Goal: Information Seeking & Learning: Learn about a topic

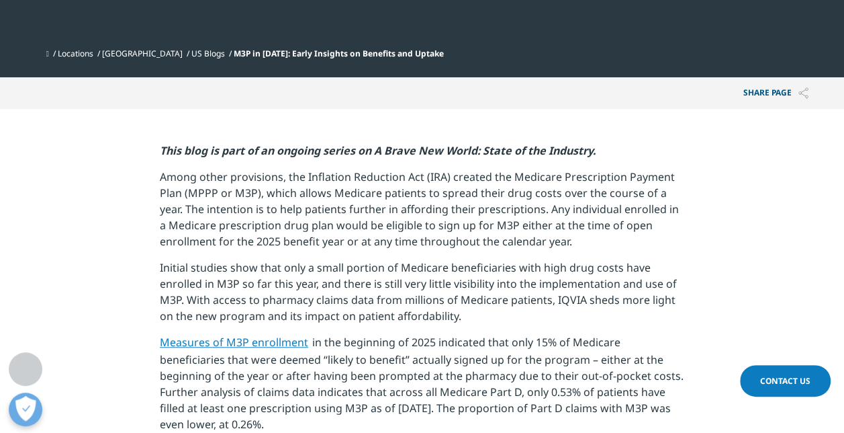
scroll to position [416, 0]
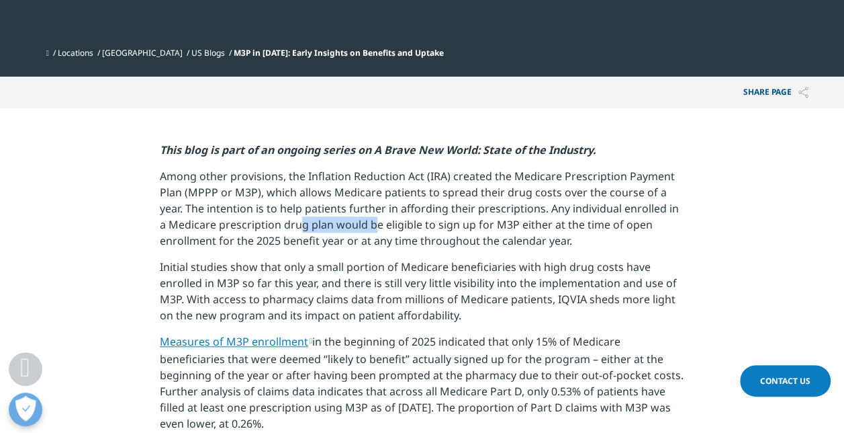
drag, startPoint x: 290, startPoint y: 218, endPoint x: 368, endPoint y: 223, distance: 78.0
click at [368, 223] on p "Among other provisions, the Inflation Reduction Act (IRA) created the Medicare …" at bounding box center [422, 213] width 525 height 91
drag, startPoint x: 368, startPoint y: 223, endPoint x: 381, endPoint y: 227, distance: 13.4
click at [381, 227] on p "Among other provisions, the Inflation Reduction Act (IRA) created the Medicare …" at bounding box center [422, 213] width 525 height 91
drag, startPoint x: 284, startPoint y: 224, endPoint x: 386, endPoint y: 224, distance: 102.1
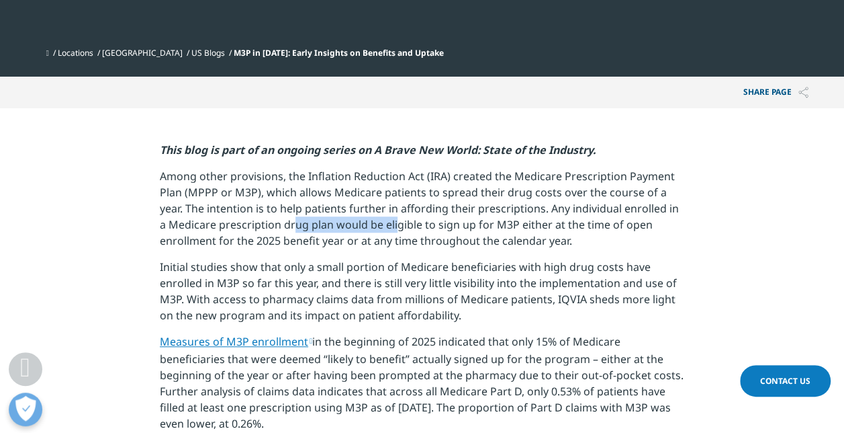
click at [386, 224] on p "Among other provisions, the Inflation Reduction Act (IRA) created the Medicare …" at bounding box center [422, 213] width 525 height 91
drag, startPoint x: 386, startPoint y: 224, endPoint x: 299, endPoint y: 218, distance: 87.5
click at [299, 218] on p "Among other provisions, the Inflation Reduction Act (IRA) created the Medicare …" at bounding box center [422, 213] width 525 height 91
click at [300, 219] on p "Among other provisions, the Inflation Reduction Act (IRA) created the Medicare …" at bounding box center [422, 213] width 525 height 91
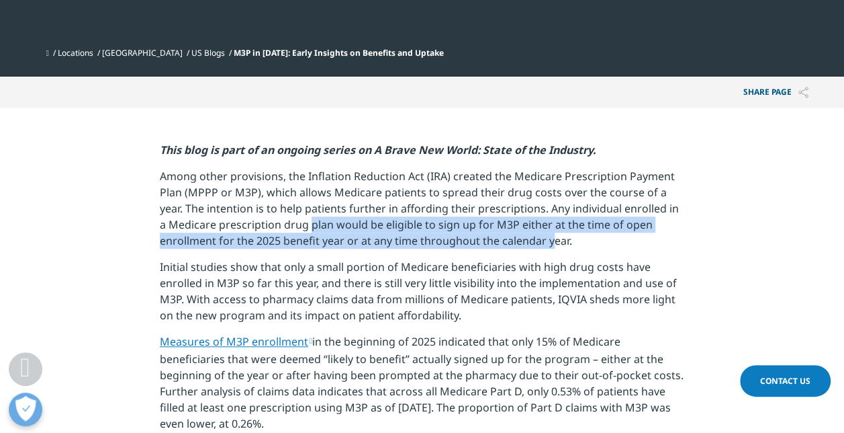
drag, startPoint x: 300, startPoint y: 219, endPoint x: 550, endPoint y: 240, distance: 250.8
click at [550, 240] on p "Among other provisions, the Inflation Reduction Act (IRA) created the Medicare …" at bounding box center [422, 213] width 525 height 91
click at [343, 238] on p "Among other provisions, the Inflation Reduction Act (IRA) created the Medicare …" at bounding box center [422, 213] width 525 height 91
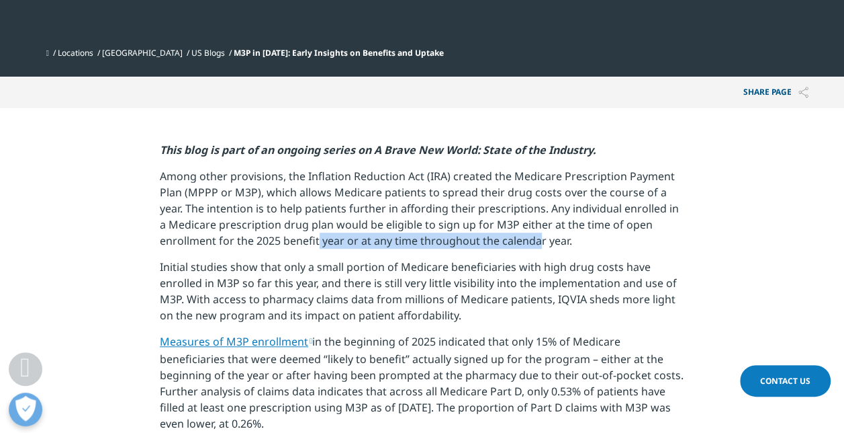
drag, startPoint x: 317, startPoint y: 248, endPoint x: 537, endPoint y: 255, distance: 220.4
click at [537, 255] on p "Among other provisions, the Inflation Reduction Act (IRA) created the Medicare …" at bounding box center [422, 213] width 525 height 91
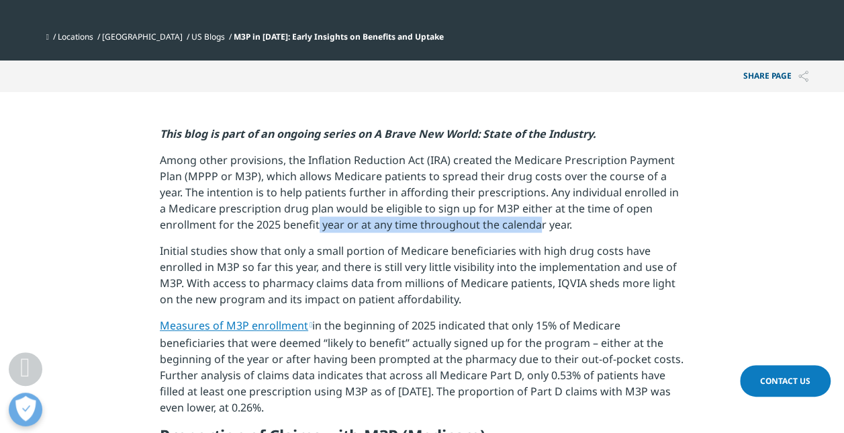
scroll to position [435, 0]
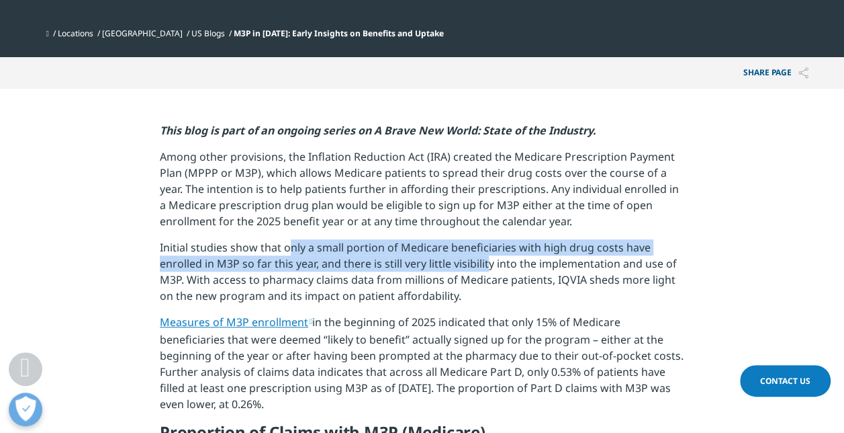
drag, startPoint x: 287, startPoint y: 251, endPoint x: 489, endPoint y: 270, distance: 203.1
click at [489, 270] on p "Initial studies show that only a small portion of Medicare beneficiaries with h…" at bounding box center [422, 276] width 525 height 75
click at [357, 259] on p "Initial studies show that only a small portion of Medicare beneficiaries with h…" at bounding box center [422, 276] width 525 height 75
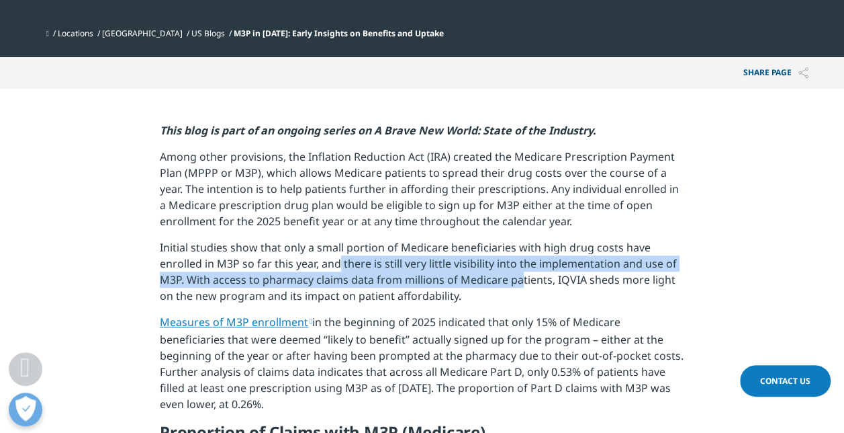
drag, startPoint x: 360, startPoint y: 267, endPoint x: 520, endPoint y: 281, distance: 161.1
click at [520, 281] on p "Initial studies show that only a small portion of Medicare beneficiaries with h…" at bounding box center [422, 276] width 525 height 75
drag, startPoint x: 365, startPoint y: 278, endPoint x: 396, endPoint y: 285, distance: 31.6
click at [396, 285] on p "Initial studies show that only a small portion of Medicare beneficiaries with h…" at bounding box center [422, 276] width 525 height 75
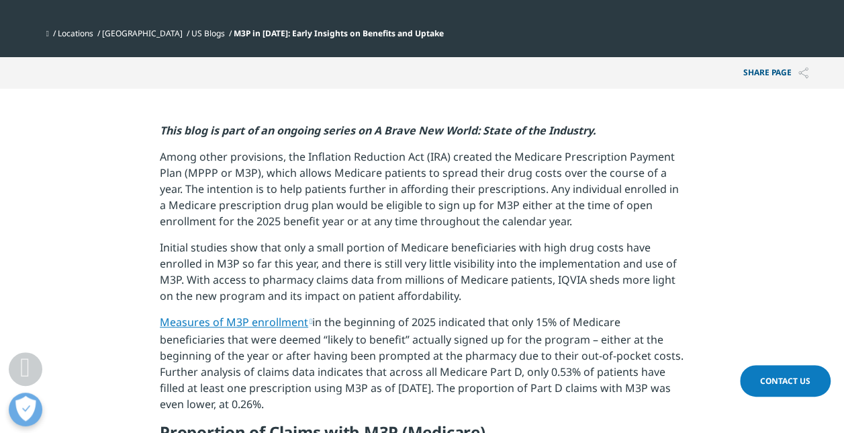
click at [465, 295] on p "Initial studies show that only a small portion of Medicare beneficiaries with h…" at bounding box center [422, 276] width 525 height 75
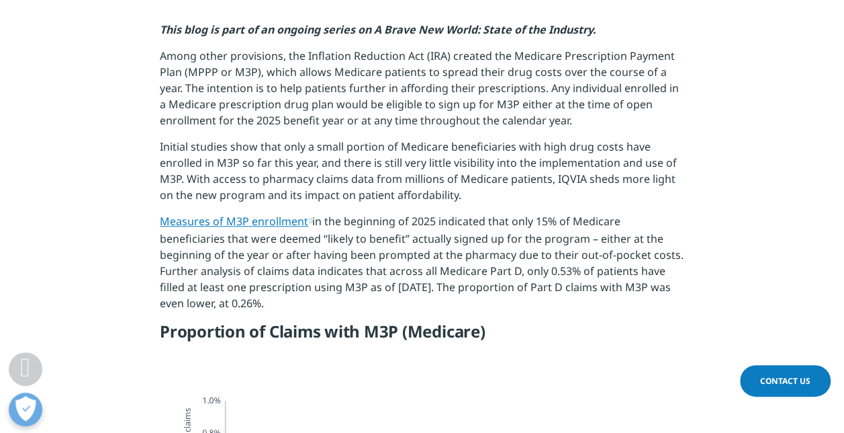
scroll to position [542, 0]
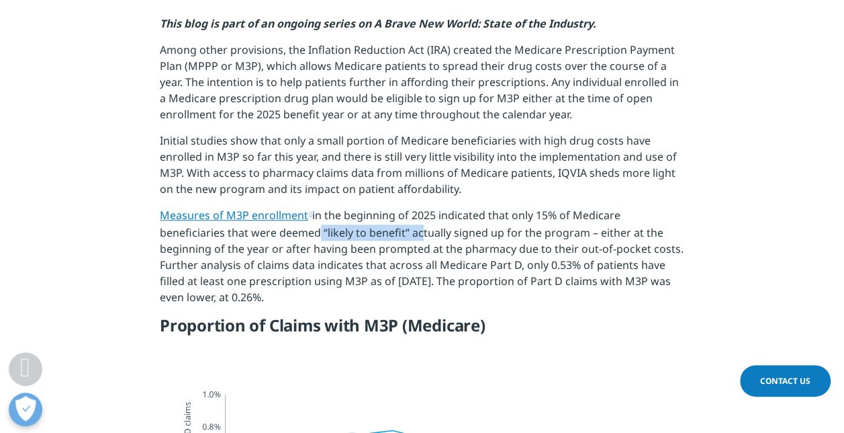
drag, startPoint x: 314, startPoint y: 234, endPoint x: 423, endPoint y: 230, distance: 108.9
click at [423, 230] on p "Measures of M3P enrollment in the beginning of 2025 indicated that only 15% of …" at bounding box center [422, 261] width 525 height 108
drag, startPoint x: 423, startPoint y: 230, endPoint x: 467, endPoint y: 234, distance: 44.5
click at [467, 234] on p "Measures of M3P enrollment in the beginning of 2025 indicated that only 15% of …" at bounding box center [422, 261] width 525 height 108
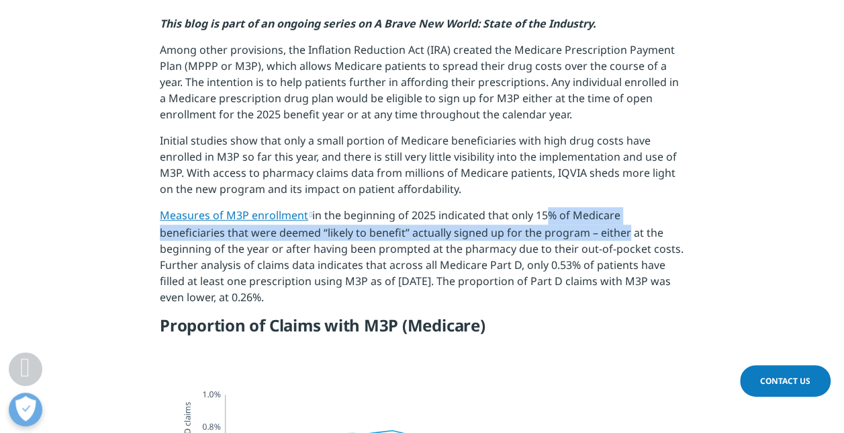
drag, startPoint x: 548, startPoint y: 222, endPoint x: 619, endPoint y: 235, distance: 72.4
click at [619, 235] on p "Measures of M3P enrollment in the beginning of 2025 indicated that only 15% of …" at bounding box center [422, 261] width 525 height 108
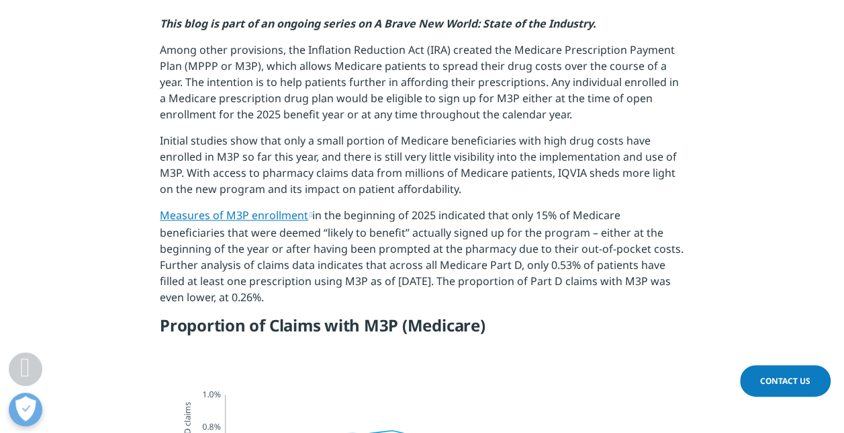
click at [422, 223] on p "Measures of M3P enrollment in the beginning of 2025 indicated that only 15% of …" at bounding box center [422, 261] width 525 height 108
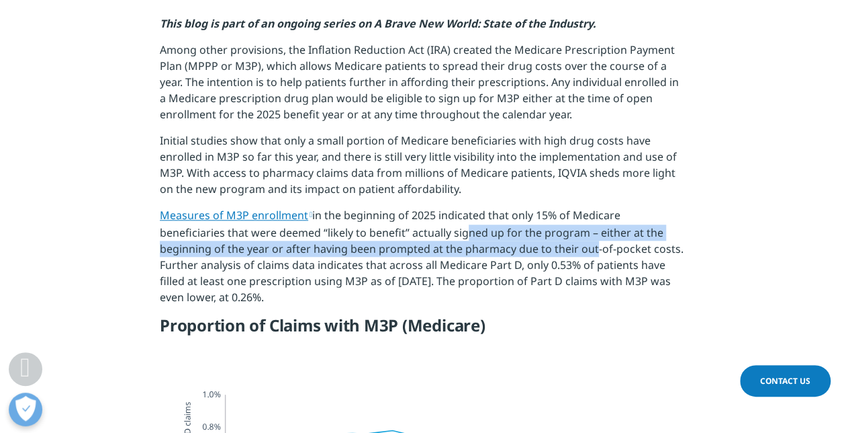
drag, startPoint x: 459, startPoint y: 229, endPoint x: 589, endPoint y: 244, distance: 130.5
click at [589, 244] on p "Measures of M3P enrollment in the beginning of 2025 indicated that only 15% of …" at bounding box center [422, 261] width 525 height 108
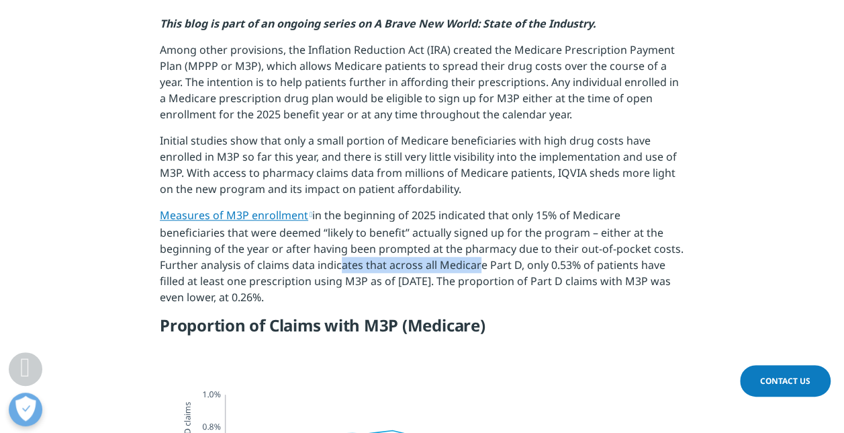
drag, startPoint x: 336, startPoint y: 266, endPoint x: 472, endPoint y: 267, distance: 135.7
click at [472, 267] on p "Measures of M3P enrollment in the beginning of 2025 indicated that only 15% of …" at bounding box center [422, 261] width 525 height 108
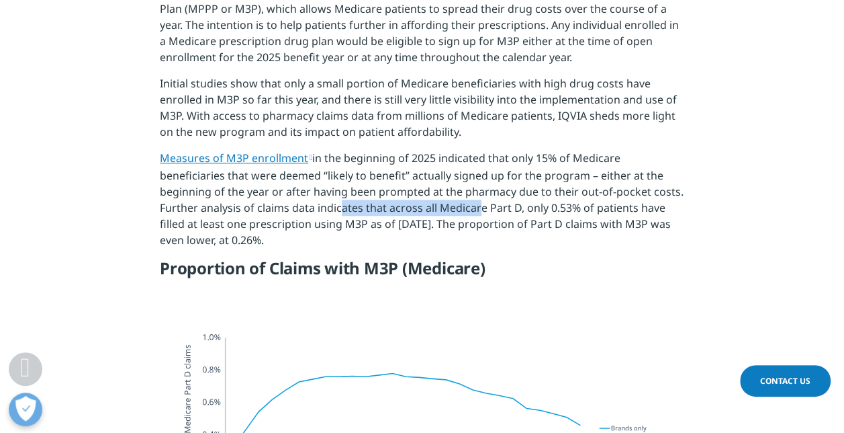
scroll to position [602, 0]
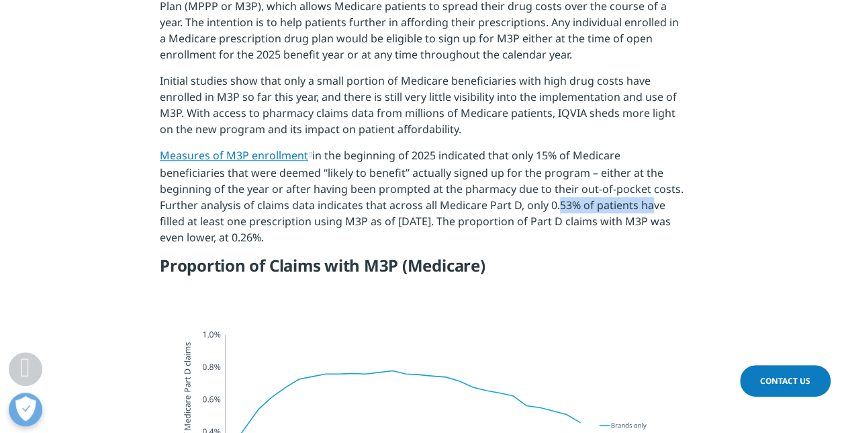
drag, startPoint x: 550, startPoint y: 208, endPoint x: 640, endPoint y: 208, distance: 90.0
click at [640, 208] on p "Measures of M3P enrollment in the beginning of 2025 indicated that only 15% of …" at bounding box center [422, 201] width 525 height 108
drag, startPoint x: 640, startPoint y: 208, endPoint x: 620, endPoint y: 214, distance: 20.9
click at [620, 214] on p "Measures of M3P enrollment in the beginning of 2025 indicated that only 15% of …" at bounding box center [422, 201] width 525 height 108
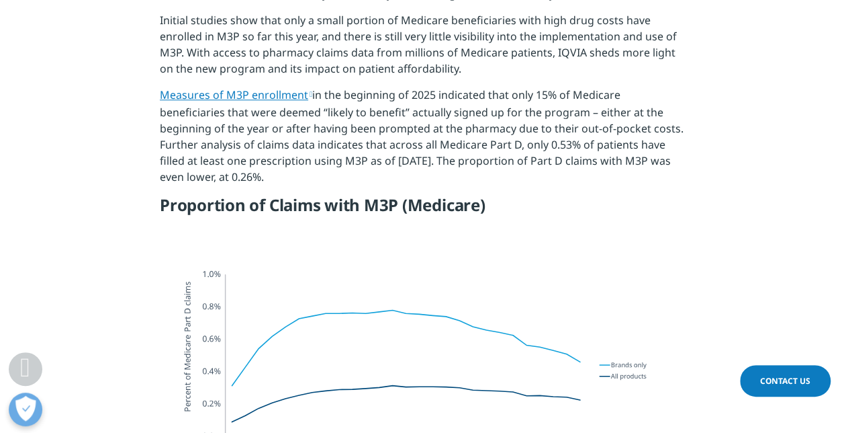
scroll to position [668, 0]
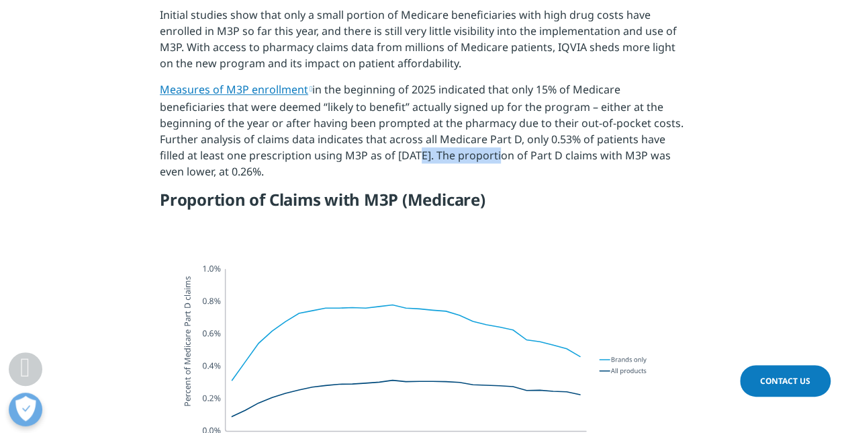
drag, startPoint x: 409, startPoint y: 154, endPoint x: 493, endPoint y: 156, distance: 84.0
click at [493, 156] on p "Measures of M3P enrollment in the beginning of 2025 indicated that only 15% of …" at bounding box center [422, 135] width 525 height 108
drag, startPoint x: 493, startPoint y: 156, endPoint x: 426, endPoint y: 182, distance: 71.5
click at [426, 182] on p "Measures of M3P enrollment in the beginning of 2025 indicated that only 15% of …" at bounding box center [422, 135] width 525 height 108
drag, startPoint x: 518, startPoint y: 152, endPoint x: 602, endPoint y: 161, distance: 85.1
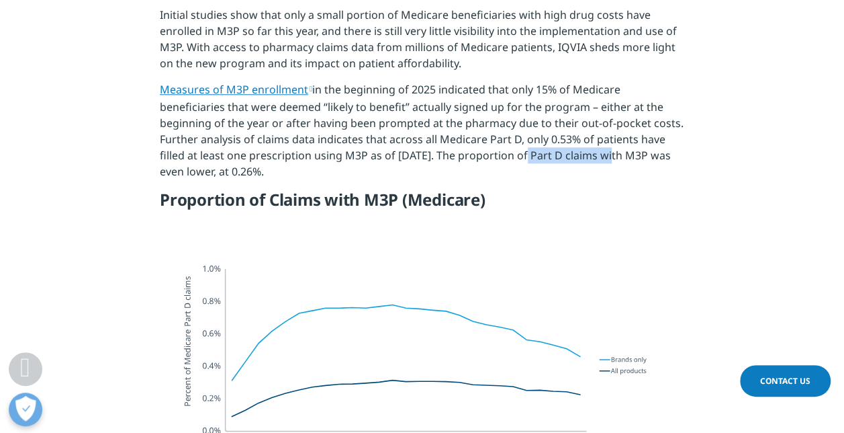
click at [602, 161] on p "Measures of M3P enrollment in the beginning of 2025 indicated that only 15% of …" at bounding box center [422, 135] width 525 height 108
drag, startPoint x: 602, startPoint y: 161, endPoint x: 575, endPoint y: 164, distance: 27.7
drag, startPoint x: 575, startPoint y: 164, endPoint x: 437, endPoint y: 175, distance: 138.8
click at [437, 175] on p "Measures of M3P enrollment in the beginning of 2025 indicated that only 15% of …" at bounding box center [422, 135] width 525 height 108
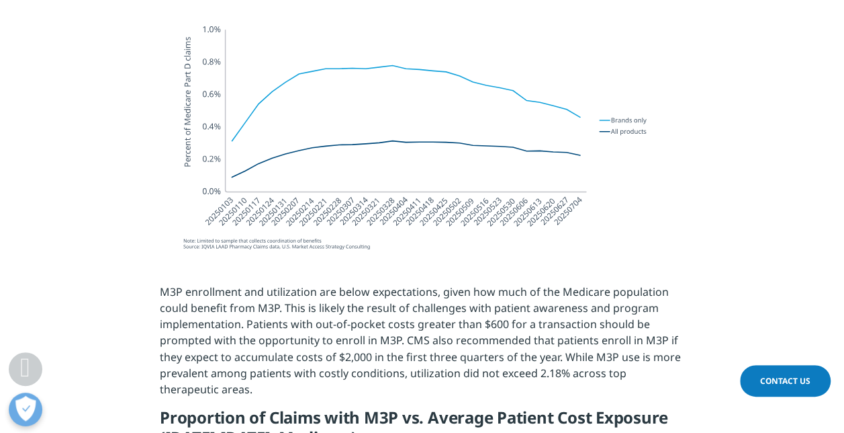
scroll to position [966, 0]
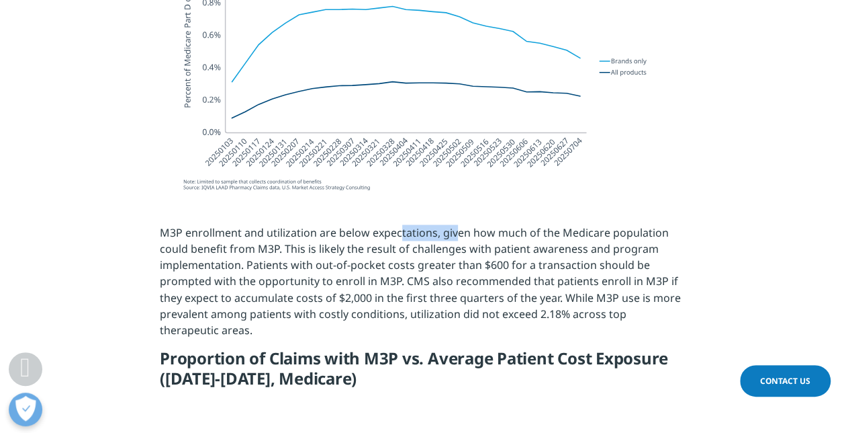
drag, startPoint x: 401, startPoint y: 235, endPoint x: 457, endPoint y: 238, distance: 56.5
click at [457, 238] on p "M3P enrollment and utilization are below expectations, given how much of the Me…" at bounding box center [422, 285] width 525 height 123
drag, startPoint x: 263, startPoint y: 256, endPoint x: 395, endPoint y: 254, distance: 131.6
click at [395, 254] on p "M3P enrollment and utilization are below expectations, given how much of the Me…" at bounding box center [422, 285] width 525 height 123
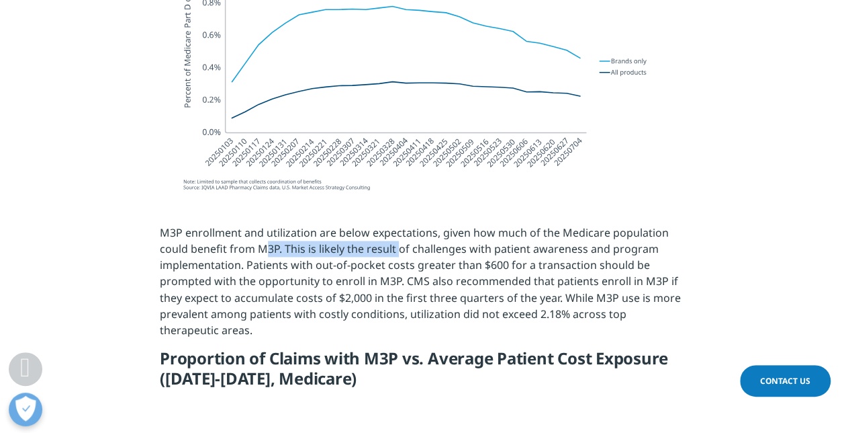
click at [395, 254] on p "M3P enrollment and utilization are below expectations, given how much of the Me…" at bounding box center [422, 285] width 525 height 123
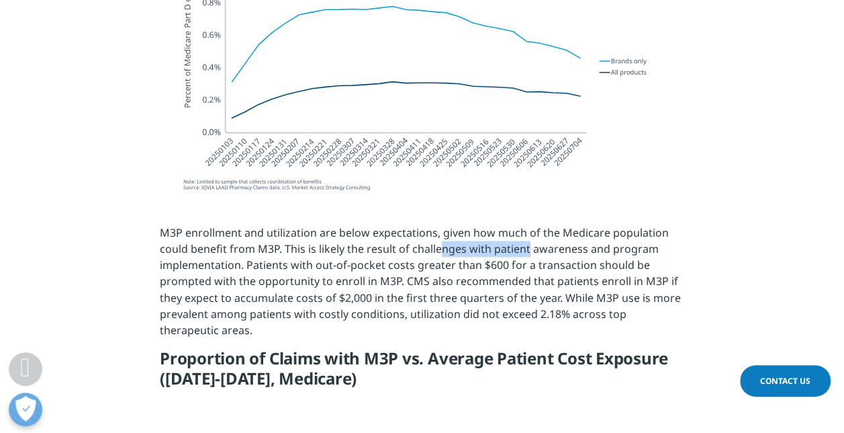
drag, startPoint x: 439, startPoint y: 246, endPoint x: 527, endPoint y: 256, distance: 88.6
click at [527, 256] on p "M3P enrollment and utilization are below expectations, given how much of the Me…" at bounding box center [422, 285] width 525 height 123
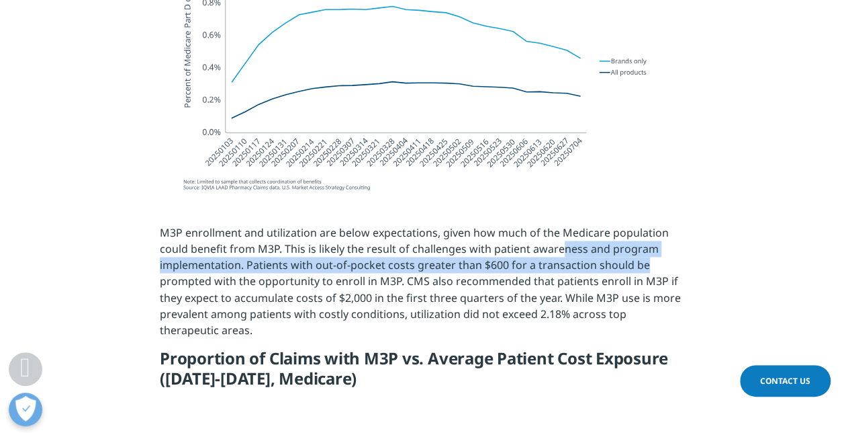
drag, startPoint x: 559, startPoint y: 247, endPoint x: 649, endPoint y: 265, distance: 91.7
click at [649, 265] on p "M3P enrollment and utilization are below expectations, given how much of the Me…" at bounding box center [422, 285] width 525 height 123
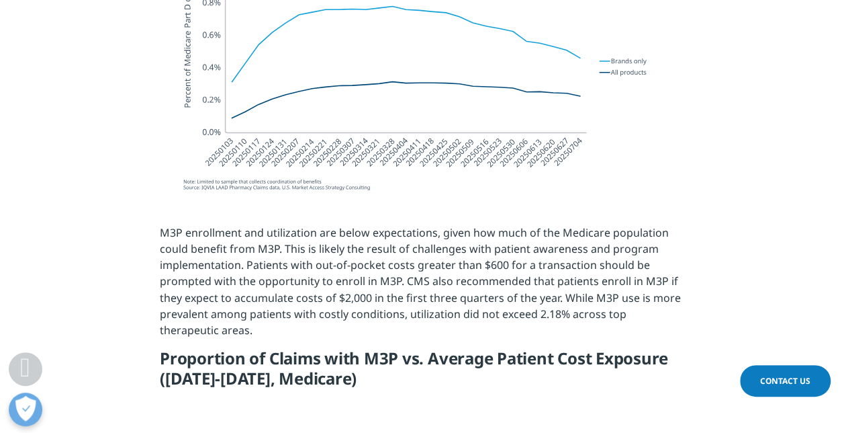
click at [369, 255] on p "M3P enrollment and utilization are below expectations, given how much of the Me…" at bounding box center [422, 285] width 525 height 123
drag, startPoint x: 362, startPoint y: 269, endPoint x: 496, endPoint y: 268, distance: 133.7
click at [496, 268] on p "M3P enrollment and utilization are below expectations, given how much of the Me…" at bounding box center [422, 285] width 525 height 123
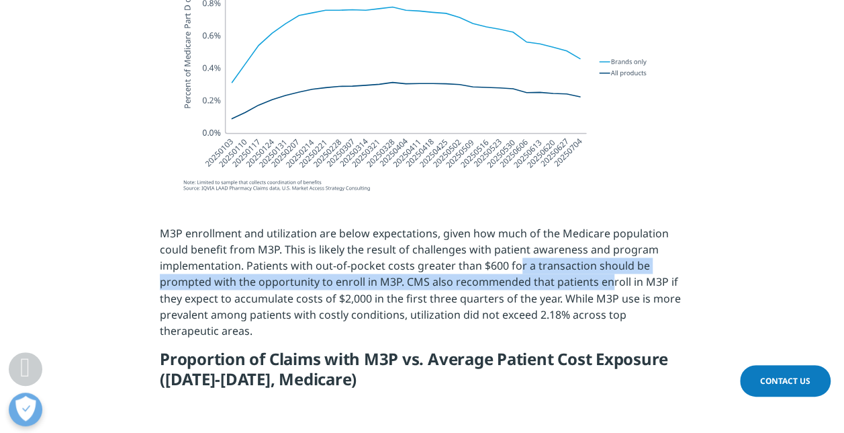
drag, startPoint x: 518, startPoint y: 269, endPoint x: 609, endPoint y: 280, distance: 91.4
click at [609, 280] on p "M3P enrollment and utilization are below expectations, given how much of the Me…" at bounding box center [422, 286] width 525 height 123
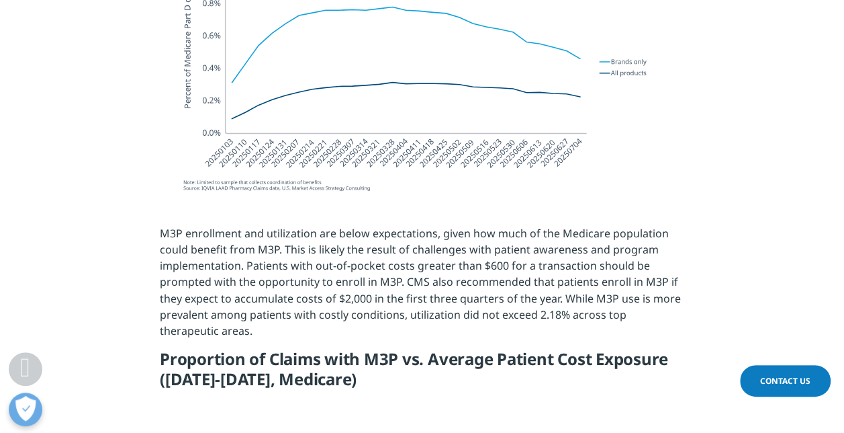
click at [395, 297] on p "M3P enrollment and utilization are below expectations, given how much of the Me…" at bounding box center [422, 286] width 525 height 123
drag, startPoint x: 490, startPoint y: 280, endPoint x: 449, endPoint y: 279, distance: 41.6
click at [449, 279] on p "M3P enrollment and utilization are below expectations, given how much of the Me…" at bounding box center [422, 286] width 525 height 123
drag, startPoint x: 449, startPoint y: 279, endPoint x: 488, endPoint y: 284, distance: 39.2
click at [488, 284] on p "M3P enrollment and utilization are below expectations, given how much of the Me…" at bounding box center [422, 286] width 525 height 123
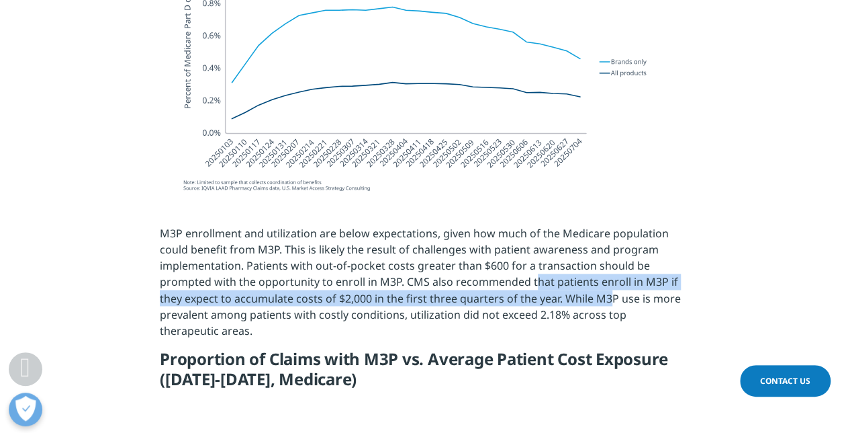
drag, startPoint x: 538, startPoint y: 281, endPoint x: 608, endPoint y: 300, distance: 73.2
click at [608, 300] on p "M3P enrollment and utilization are below expectations, given how much of the Me…" at bounding box center [422, 286] width 525 height 123
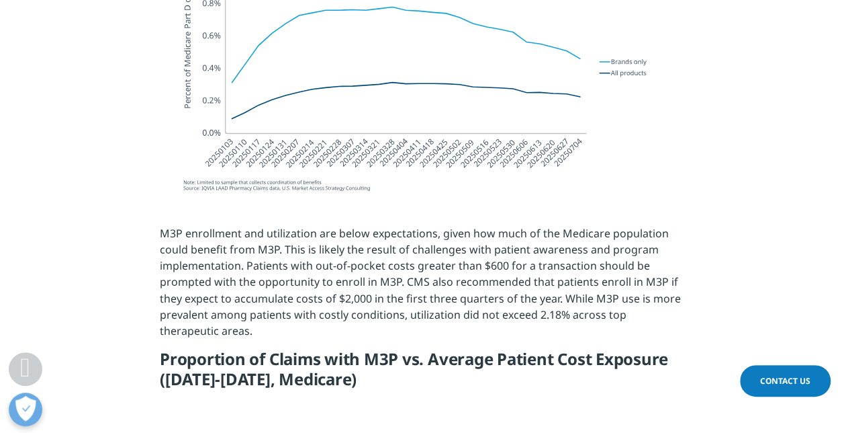
click at [348, 286] on p "M3P enrollment and utilization are below expectations, given how much of the Me…" at bounding box center [422, 286] width 525 height 123
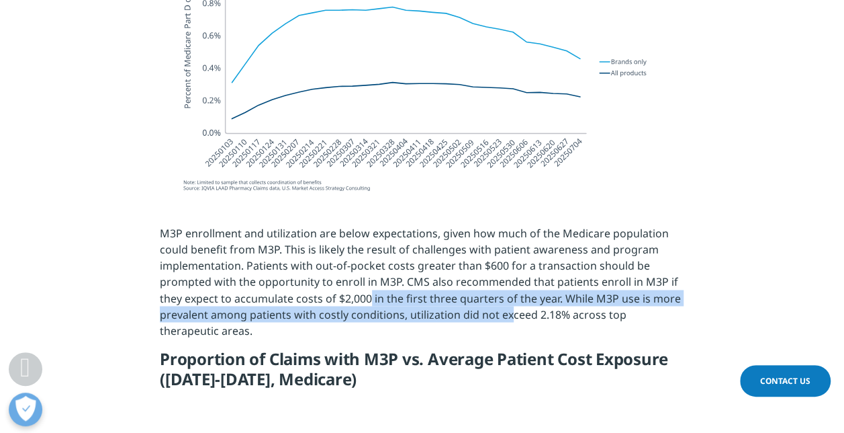
drag, startPoint x: 371, startPoint y: 293, endPoint x: 508, endPoint y: 307, distance: 137.7
click at [508, 307] on p "M3P enrollment and utilization are below expectations, given how much of the Me…" at bounding box center [422, 286] width 525 height 123
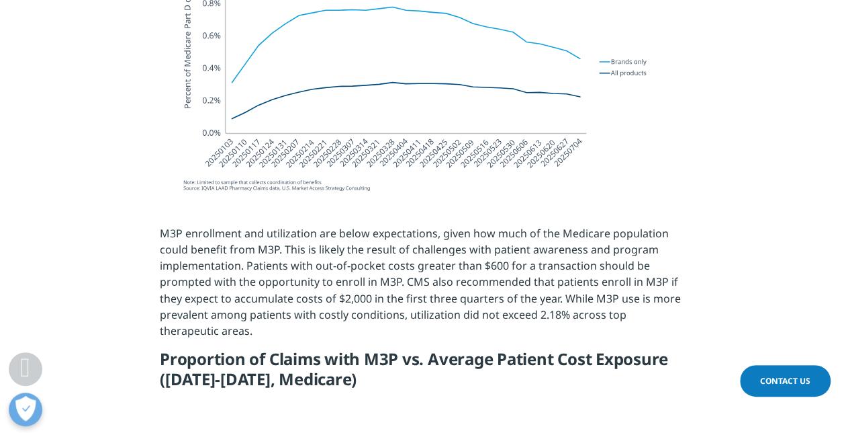
drag, startPoint x: 508, startPoint y: 307, endPoint x: 570, endPoint y: 306, distance: 62.5
click at [570, 306] on p "M3P enrollment and utilization are below expectations, given how much of the Me…" at bounding box center [422, 286] width 525 height 123
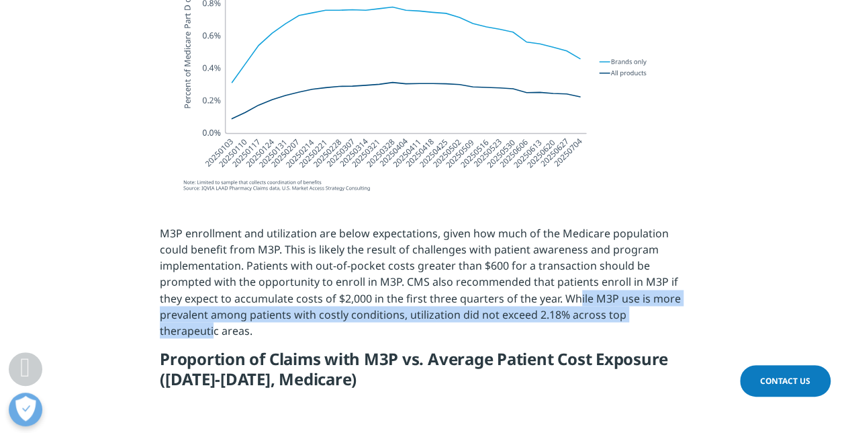
drag, startPoint x: 579, startPoint y: 291, endPoint x: 678, endPoint y: 316, distance: 102.3
click at [678, 316] on p "M3P enrollment and utilization are below expectations, given how much of the Me…" at bounding box center [422, 286] width 525 height 123
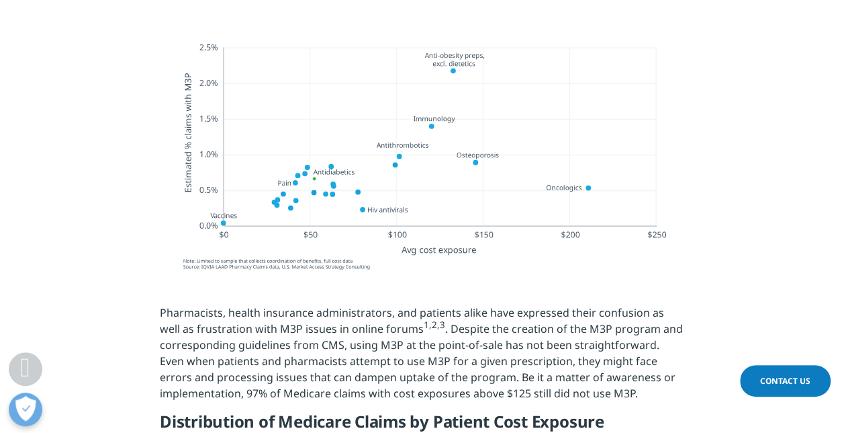
scroll to position [1415, 0]
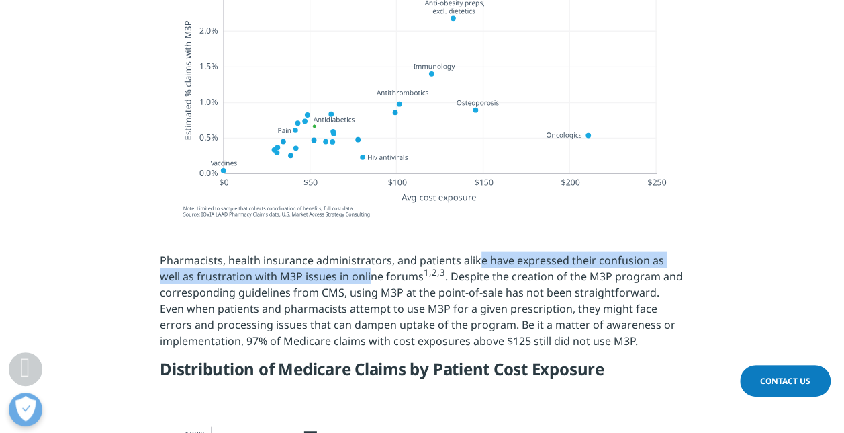
drag, startPoint x: 344, startPoint y: 268, endPoint x: 475, endPoint y: 255, distance: 131.6
click at [475, 255] on p "Pharmacists, health insurance administrators, and patients alike have expressed…" at bounding box center [422, 305] width 525 height 107
click at [479, 257] on p "Pharmacists, health insurance administrators, and patients alike have expressed…" at bounding box center [422, 305] width 525 height 107
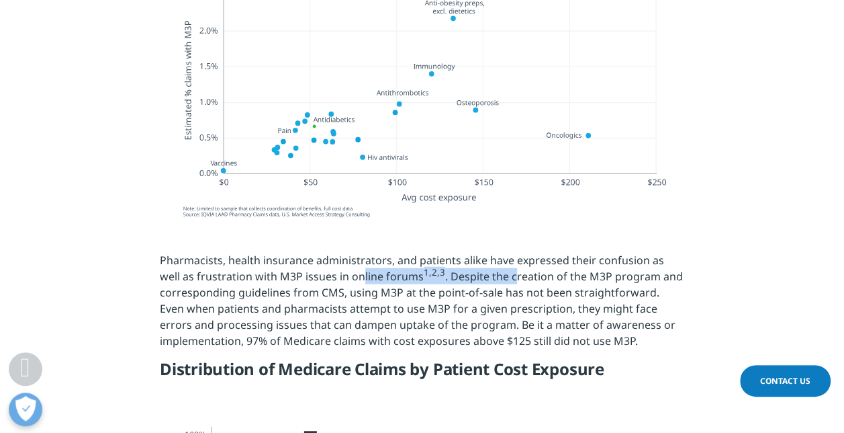
drag, startPoint x: 340, startPoint y: 282, endPoint x: 488, endPoint y: 283, distance: 147.8
click at [488, 283] on p "Pharmacists, health insurance administrators, and patients alike have expressed…" at bounding box center [422, 305] width 525 height 107
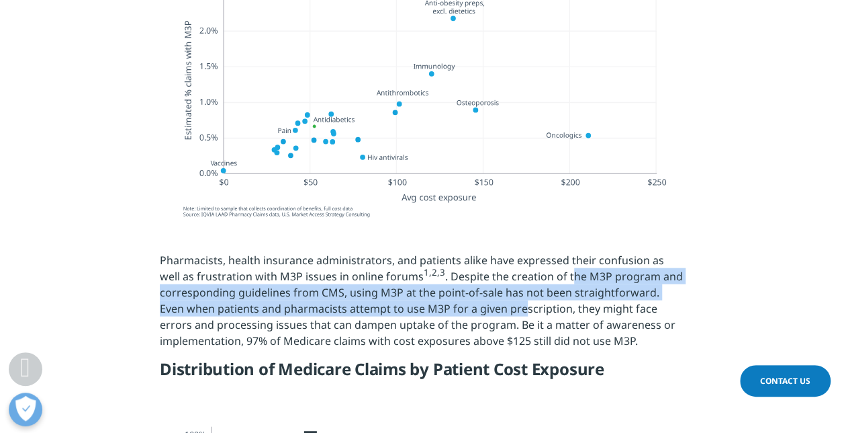
drag, startPoint x: 488, startPoint y: 283, endPoint x: 496, endPoint y: 308, distance: 25.5
click at [496, 308] on p "Pharmacists, health insurance administrators, and patients alike have expressed…" at bounding box center [422, 305] width 525 height 107
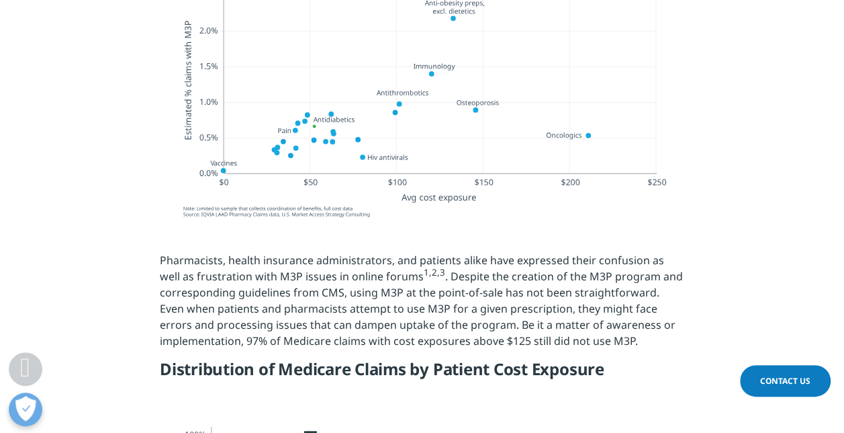
drag, startPoint x: 496, startPoint y: 308, endPoint x: 508, endPoint y: 314, distance: 13.8
click at [508, 314] on p "Pharmacists, health insurance administrators, and patients alike have expressed…" at bounding box center [422, 305] width 525 height 107
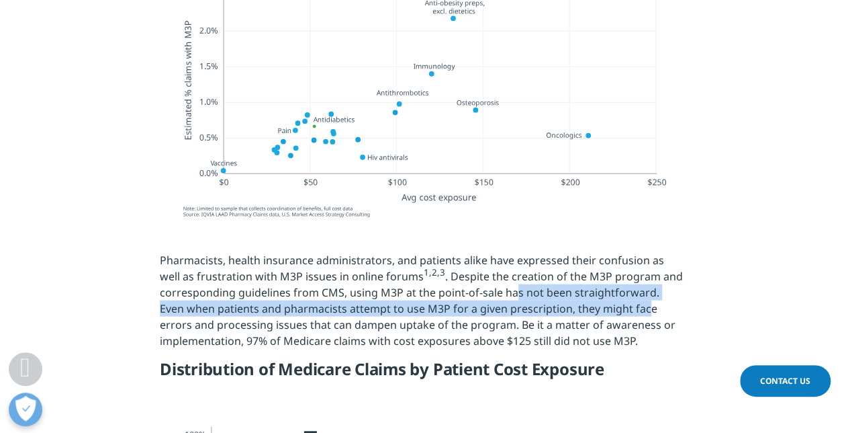
drag, startPoint x: 510, startPoint y: 295, endPoint x: 619, endPoint y: 317, distance: 110.9
click at [619, 317] on p "Pharmacists, health insurance administrators, and patients alike have expressed…" at bounding box center [422, 305] width 525 height 107
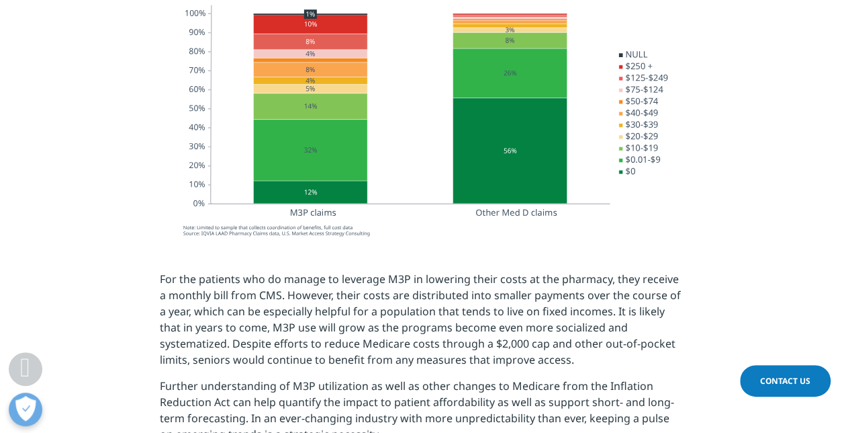
scroll to position [1837, 0]
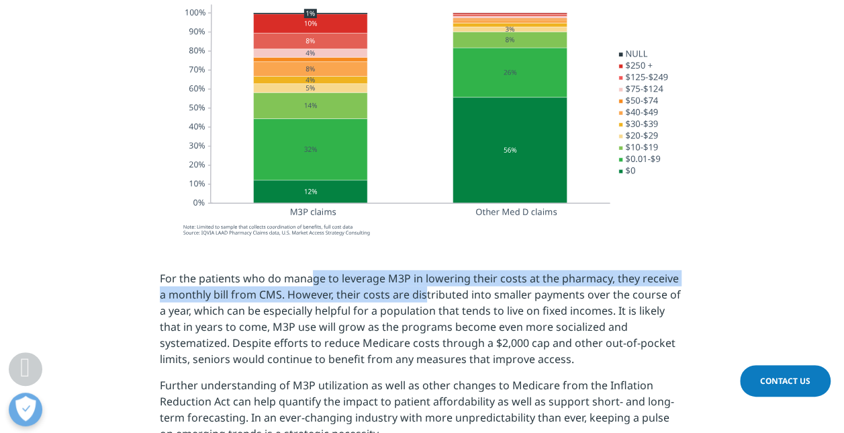
drag, startPoint x: 312, startPoint y: 281, endPoint x: 414, endPoint y: 290, distance: 102.5
click at [414, 290] on p "For the patients who do manage to leverage M3P in lowering their costs at the p…" at bounding box center [422, 323] width 525 height 107
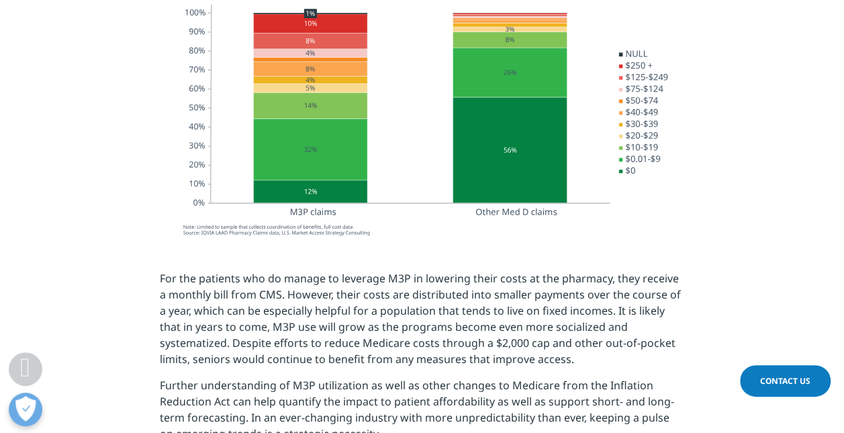
click at [418, 295] on p "For the patients who do manage to leverage M3P in lowering their costs at the p…" at bounding box center [422, 323] width 525 height 107
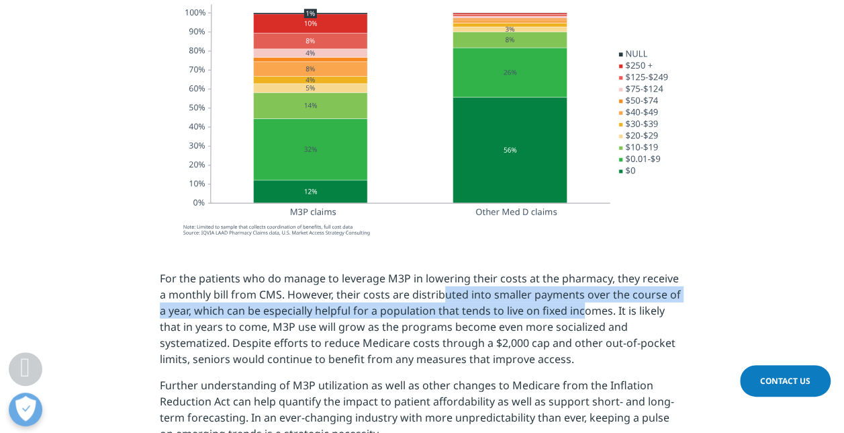
drag, startPoint x: 455, startPoint y: 295, endPoint x: 576, endPoint y: 320, distance: 123.3
click at [576, 320] on p "For the patients who do manage to leverage M3P in lowering their costs at the p…" at bounding box center [422, 323] width 525 height 107
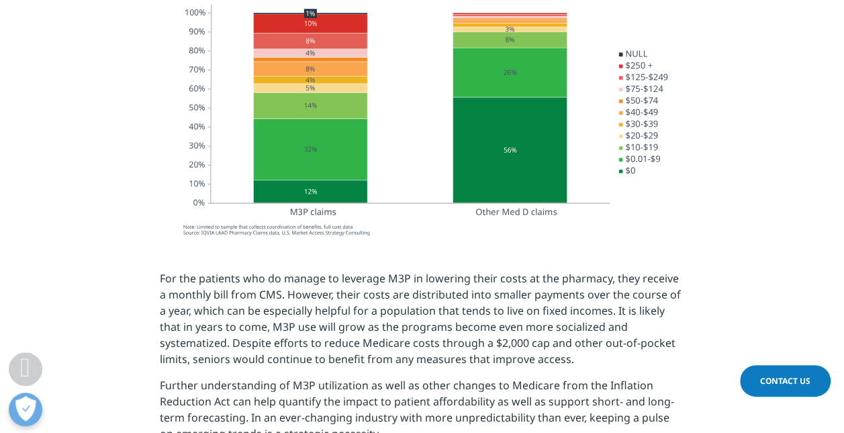
drag, startPoint x: 576, startPoint y: 320, endPoint x: 498, endPoint y: 347, distance: 82.6
click at [498, 347] on p "For the patients who do manage to leverage M3P in lowering their costs at the p…" at bounding box center [422, 323] width 525 height 107
drag, startPoint x: 287, startPoint y: 341, endPoint x: 426, endPoint y: 353, distance: 139.5
click at [426, 353] on p "For the patients who do manage to leverage M3P in lowering their costs at the p…" at bounding box center [422, 323] width 525 height 107
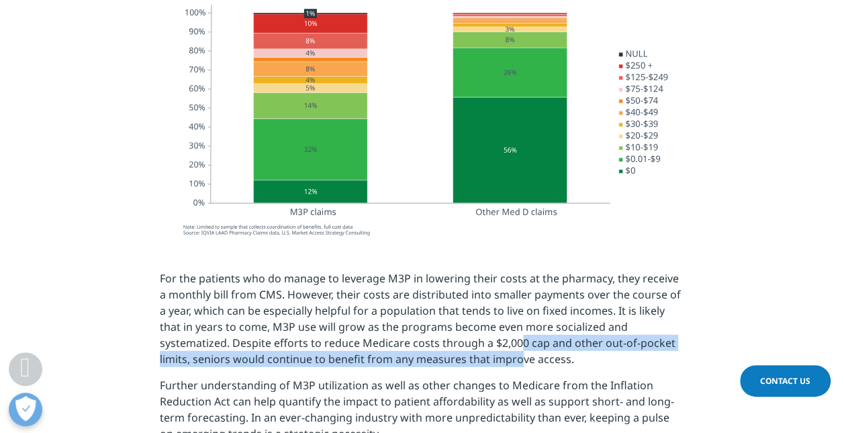
drag, startPoint x: 426, startPoint y: 353, endPoint x: 443, endPoint y: 354, distance: 16.8
click at [443, 354] on p "For the patients who do manage to leverage M3P in lowering their costs at the p…" at bounding box center [422, 323] width 525 height 107
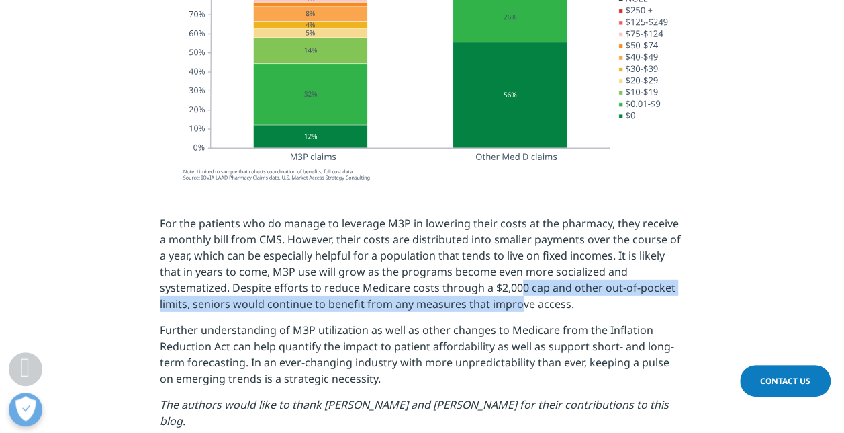
scroll to position [1925, 0]
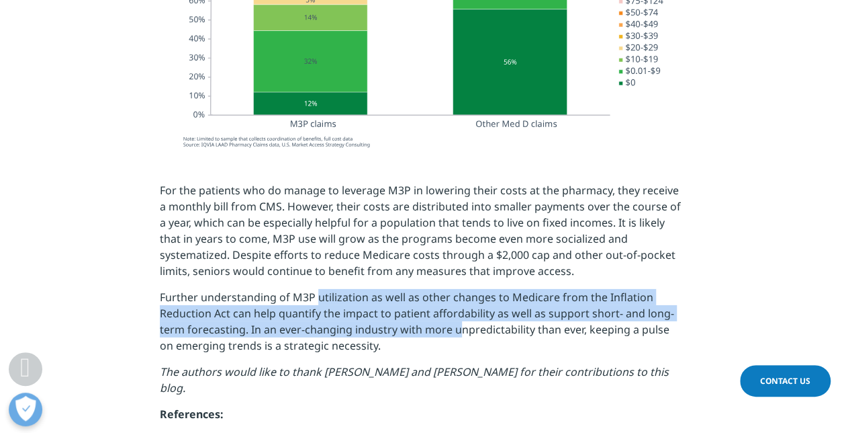
drag, startPoint x: 316, startPoint y: 292, endPoint x: 457, endPoint y: 333, distance: 146.9
click at [457, 333] on p "Further understanding of M3P utilization as well as other changes to Medicare f…" at bounding box center [422, 326] width 525 height 75
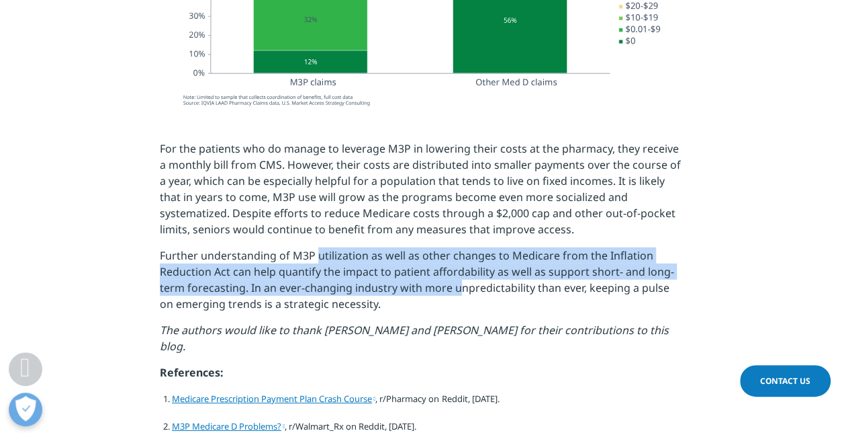
scroll to position [1967, 0]
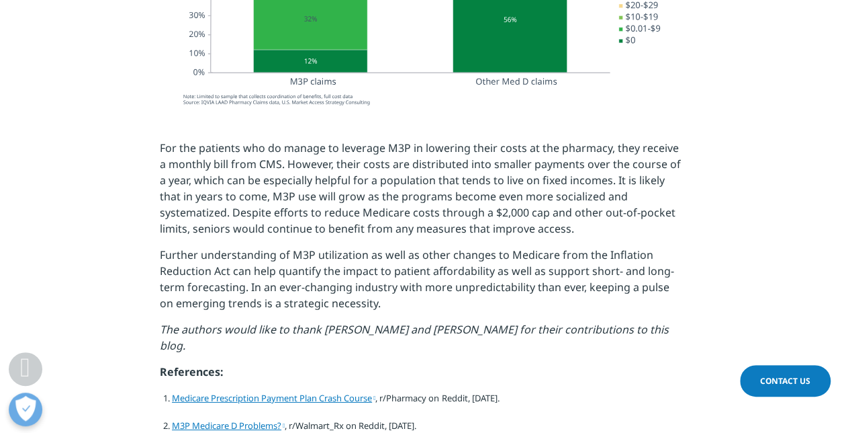
drag, startPoint x: 457, startPoint y: 333, endPoint x: 363, endPoint y: 309, distance: 97.1
click at [363, 309] on p "Further understanding of M3P utilization as well as other changes to Medicare f…" at bounding box center [422, 283] width 525 height 75
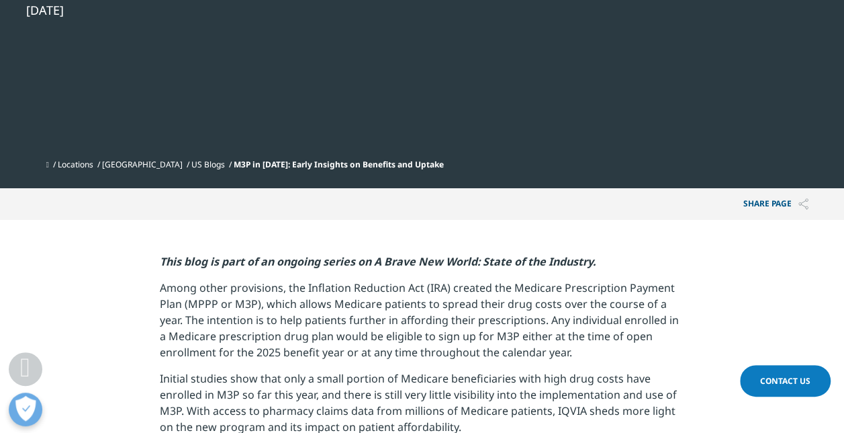
scroll to position [308, 0]
